Goal: Transaction & Acquisition: Obtain resource

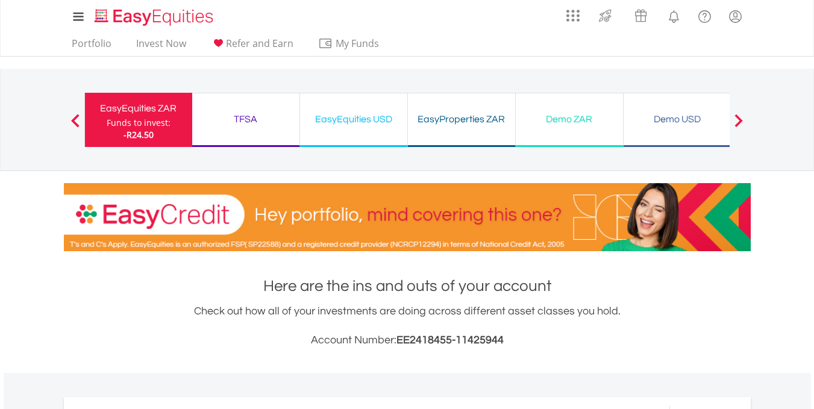
scroll to position [116, 229]
click at [437, 337] on span "EE2418455-11425944" at bounding box center [449, 339] width 107 height 11
copy span "EE2418455"
click at [454, 342] on span "EE2418455-11425944" at bounding box center [449, 339] width 107 height 11
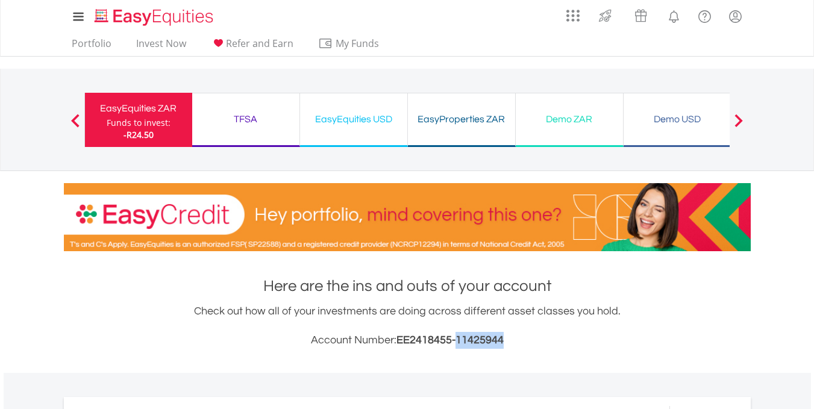
click at [454, 342] on span "EE2418455-11425944" at bounding box center [449, 339] width 107 height 11
copy span "11425944"
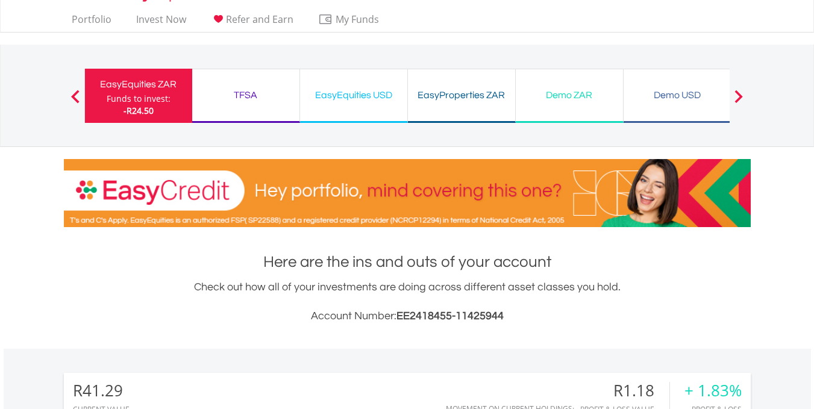
scroll to position [48, 0]
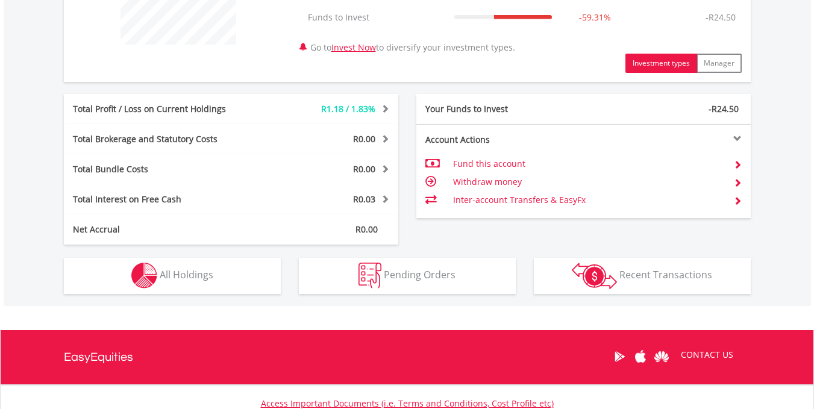
scroll to position [538, 0]
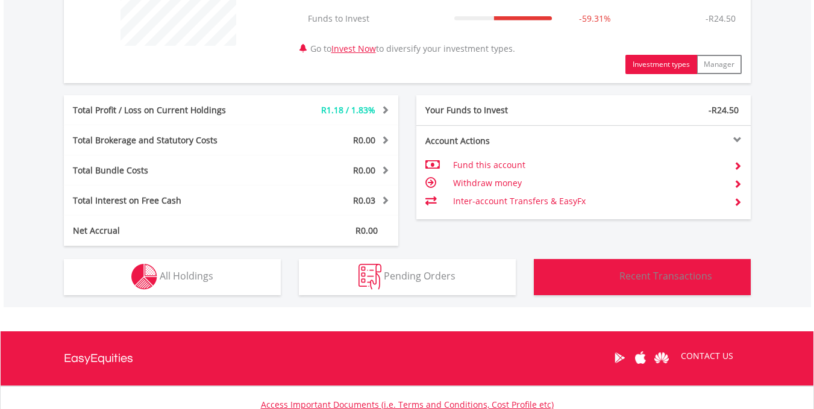
click at [656, 286] on button "Transactions Recent Transactions" at bounding box center [642, 277] width 217 height 36
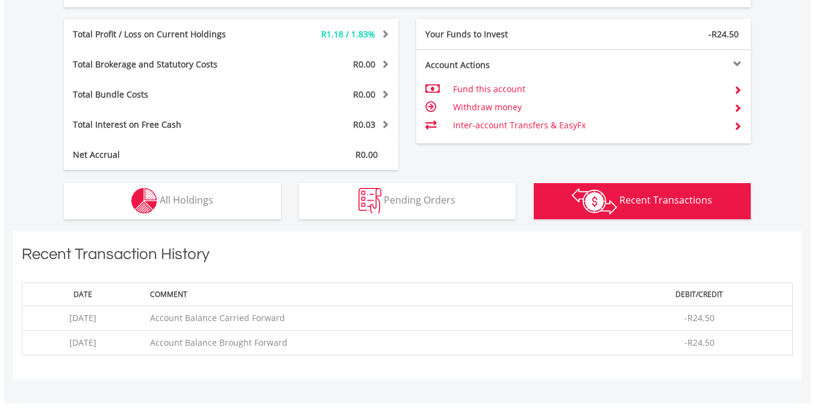
scroll to position [590, 0]
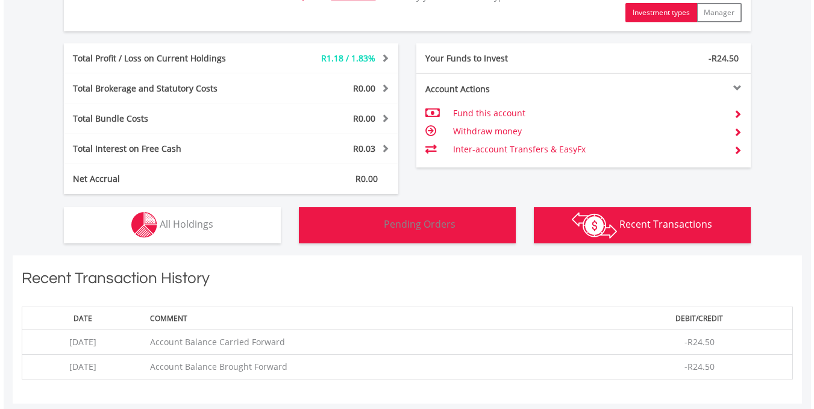
click at [379, 228] on img "button" at bounding box center [369, 225] width 23 height 26
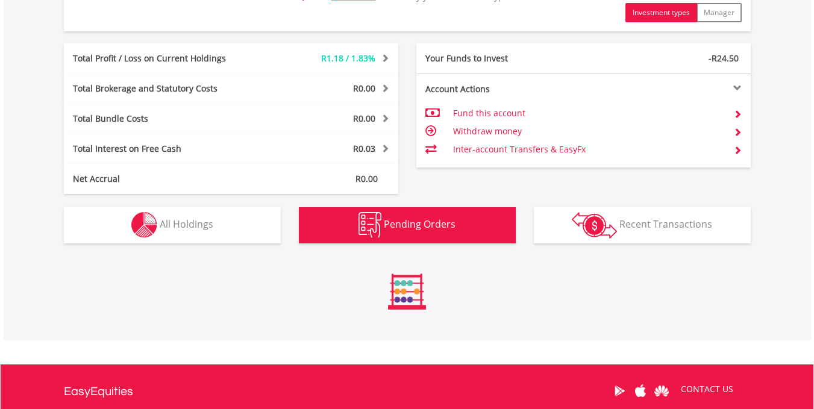
scroll to position [775, 0]
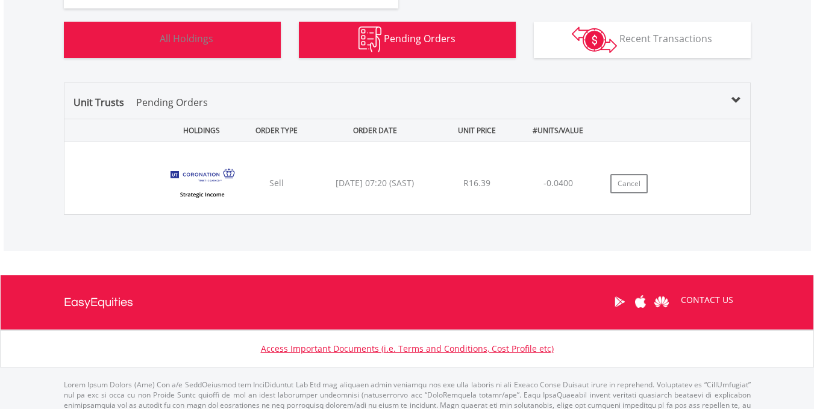
click at [201, 54] on button "Holdings All Holdings" at bounding box center [172, 40] width 217 height 36
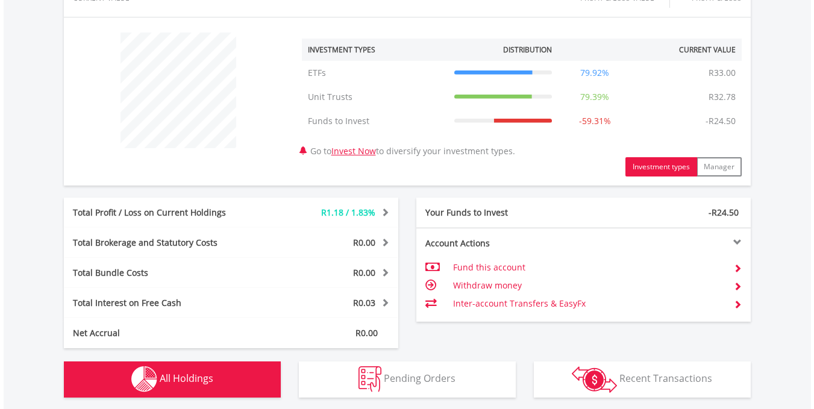
scroll to position [460, 0]
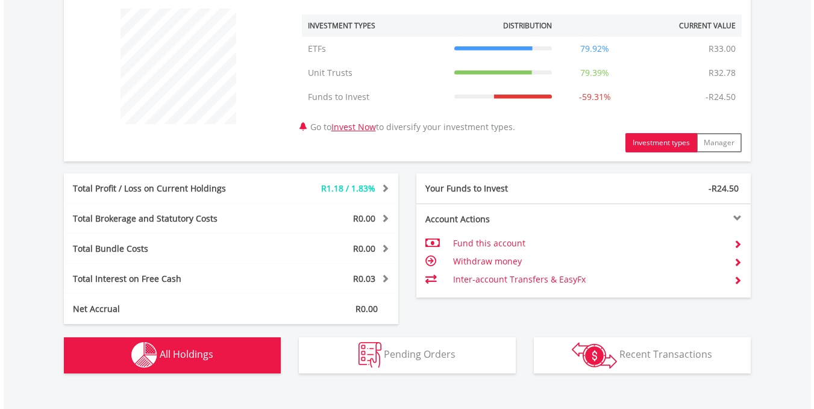
click at [738, 240] on span at bounding box center [737, 244] width 8 height 8
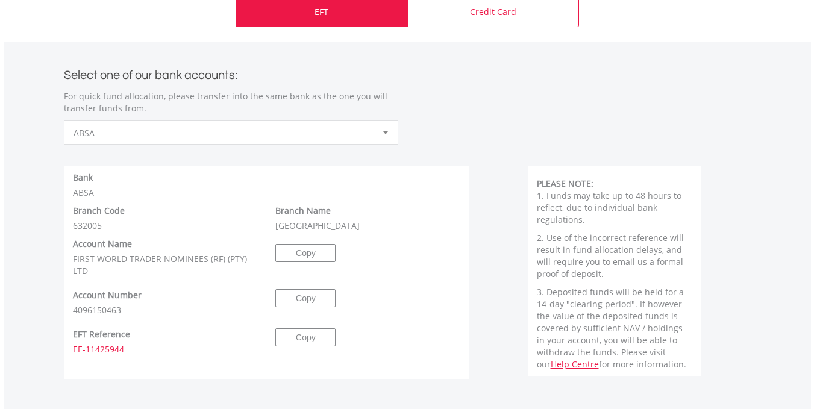
scroll to position [578, 0]
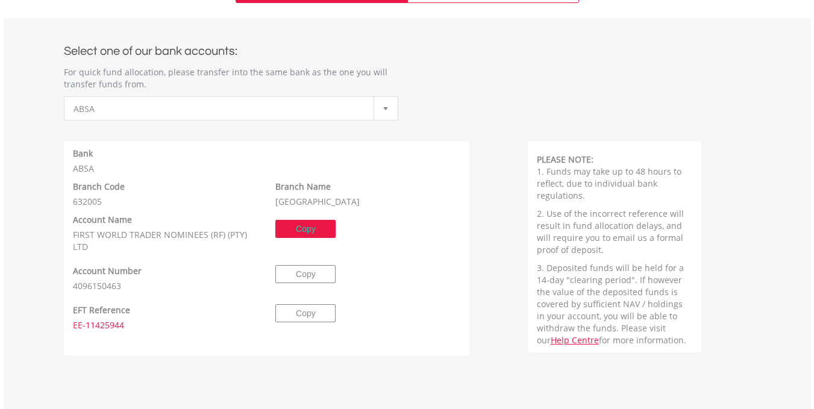
click at [310, 228] on button "Copy" at bounding box center [305, 229] width 60 height 18
click at [289, 275] on button "Copy" at bounding box center [305, 274] width 60 height 18
